Goal: Communication & Community: Answer question/provide support

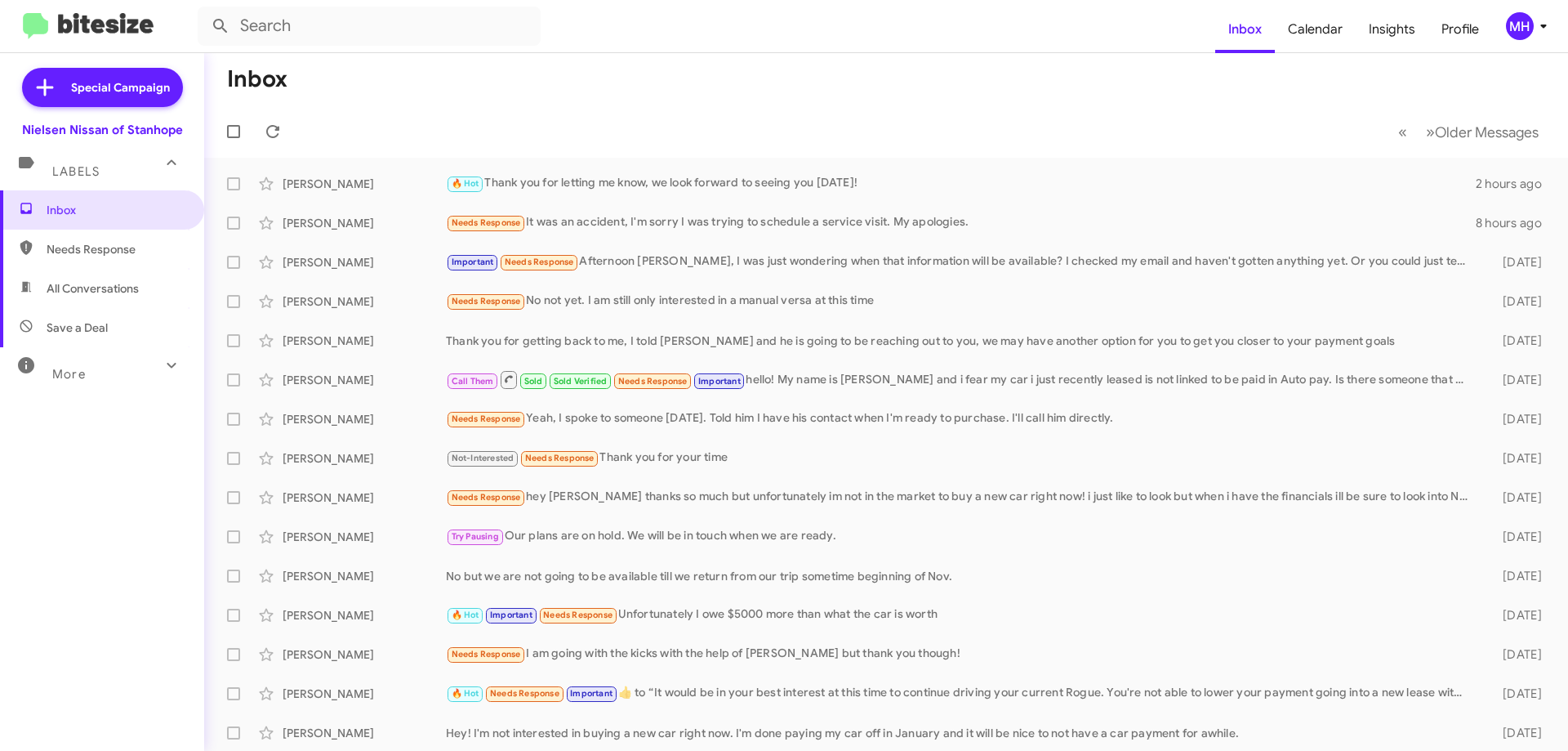
click at [81, 278] on span "All Conversations" at bounding box center [102, 289] width 204 height 40
type input "in:all-conversations"
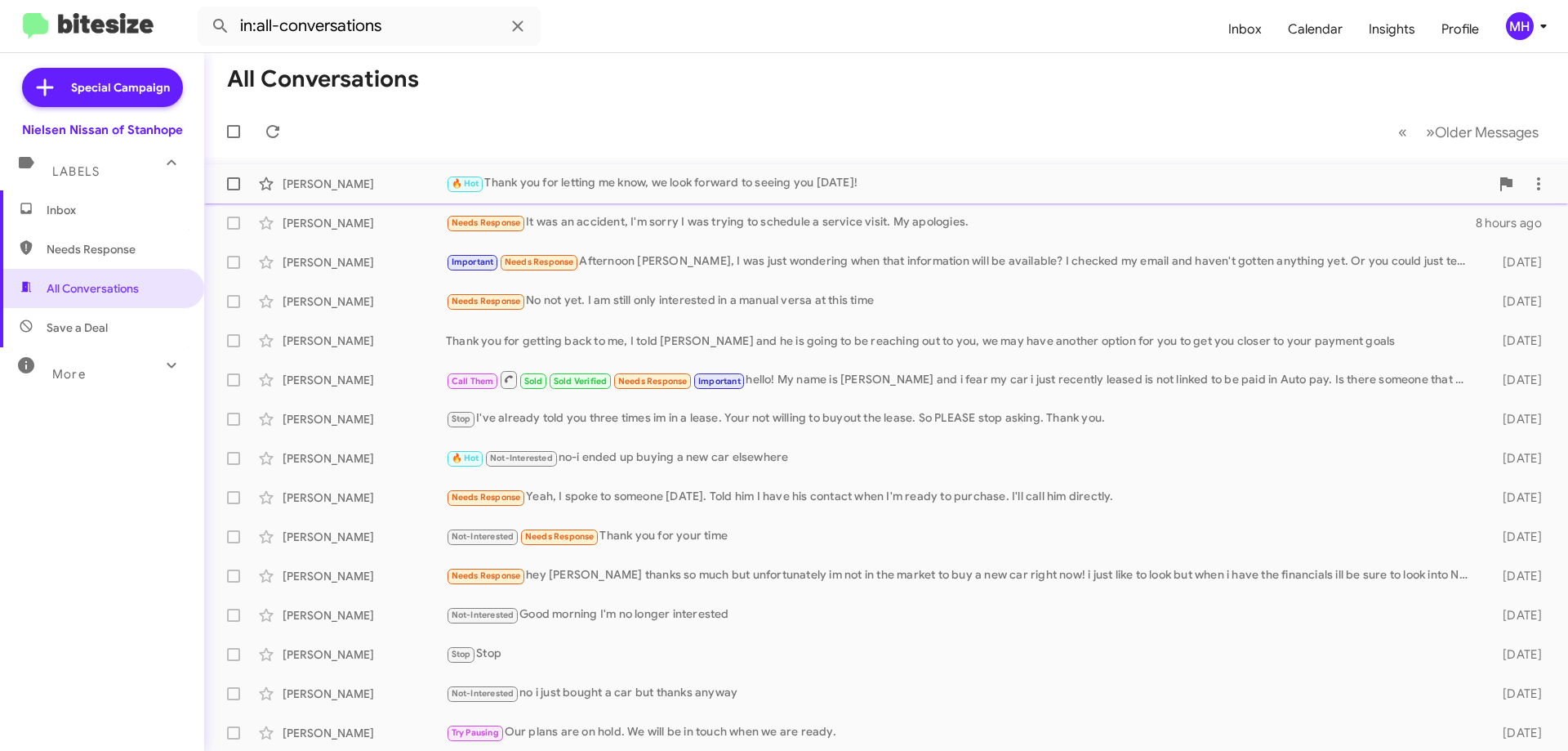
click at [610, 181] on div "🔥 Hot Thank you for letting me know, we look forward to seeing you [DATE]!" at bounding box center [968, 183] width 1044 height 19
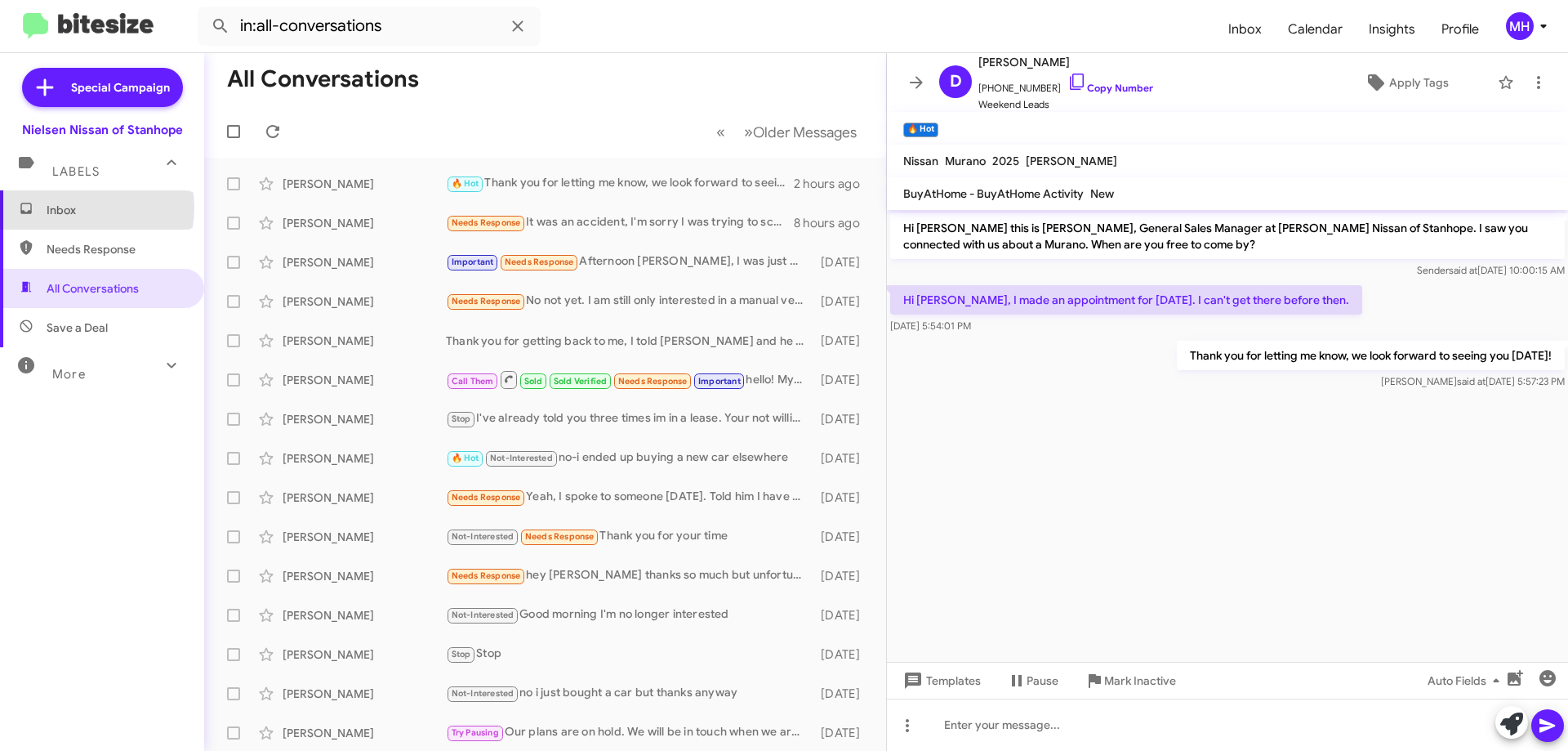
click at [83, 208] on span "Inbox" at bounding box center [116, 210] width 139 height 16
